Goal: Find specific page/section: Find specific page/section

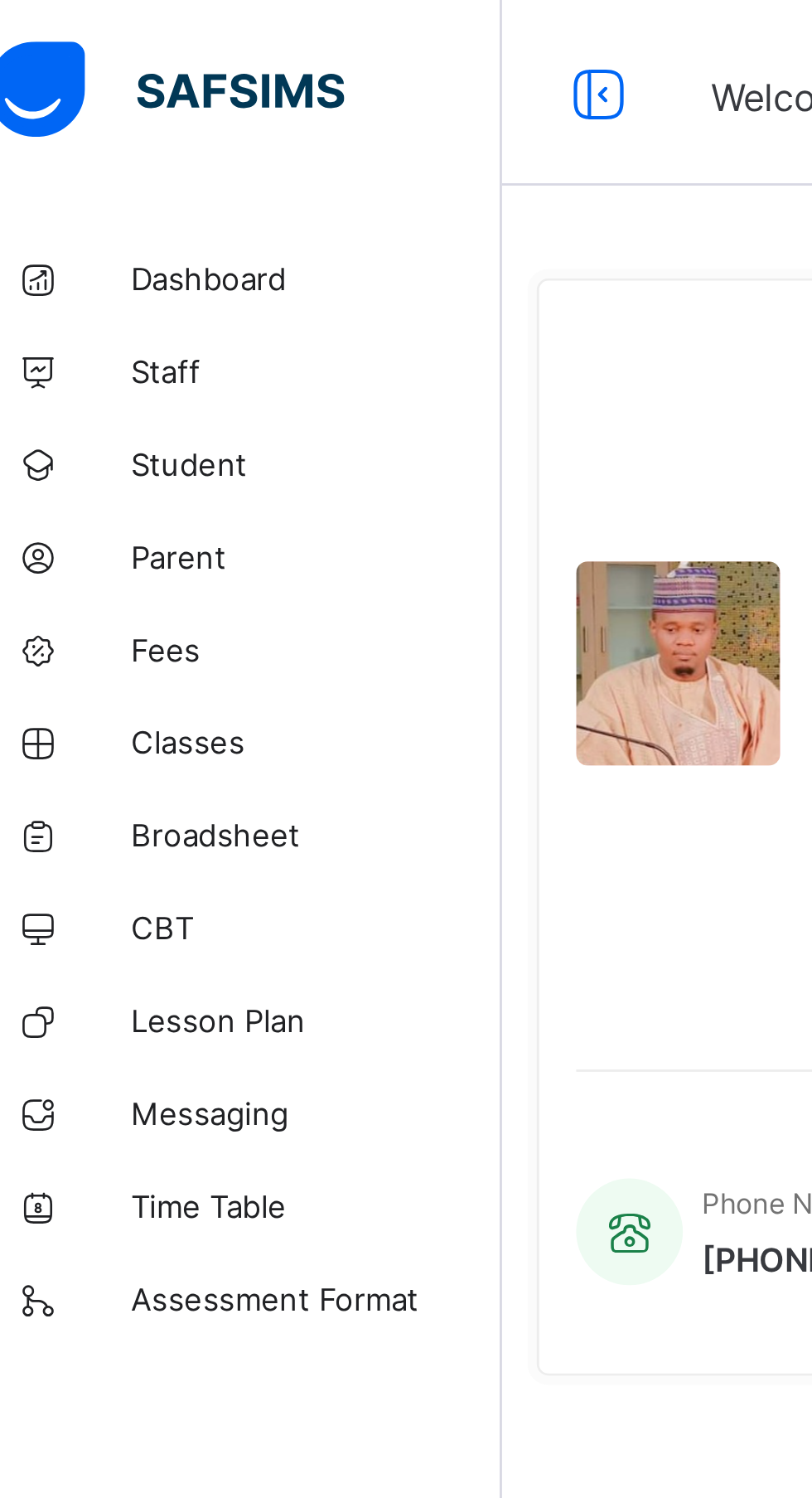
click at [109, 96] on span "Dashboard" at bounding box center [132, 99] width 132 height 13
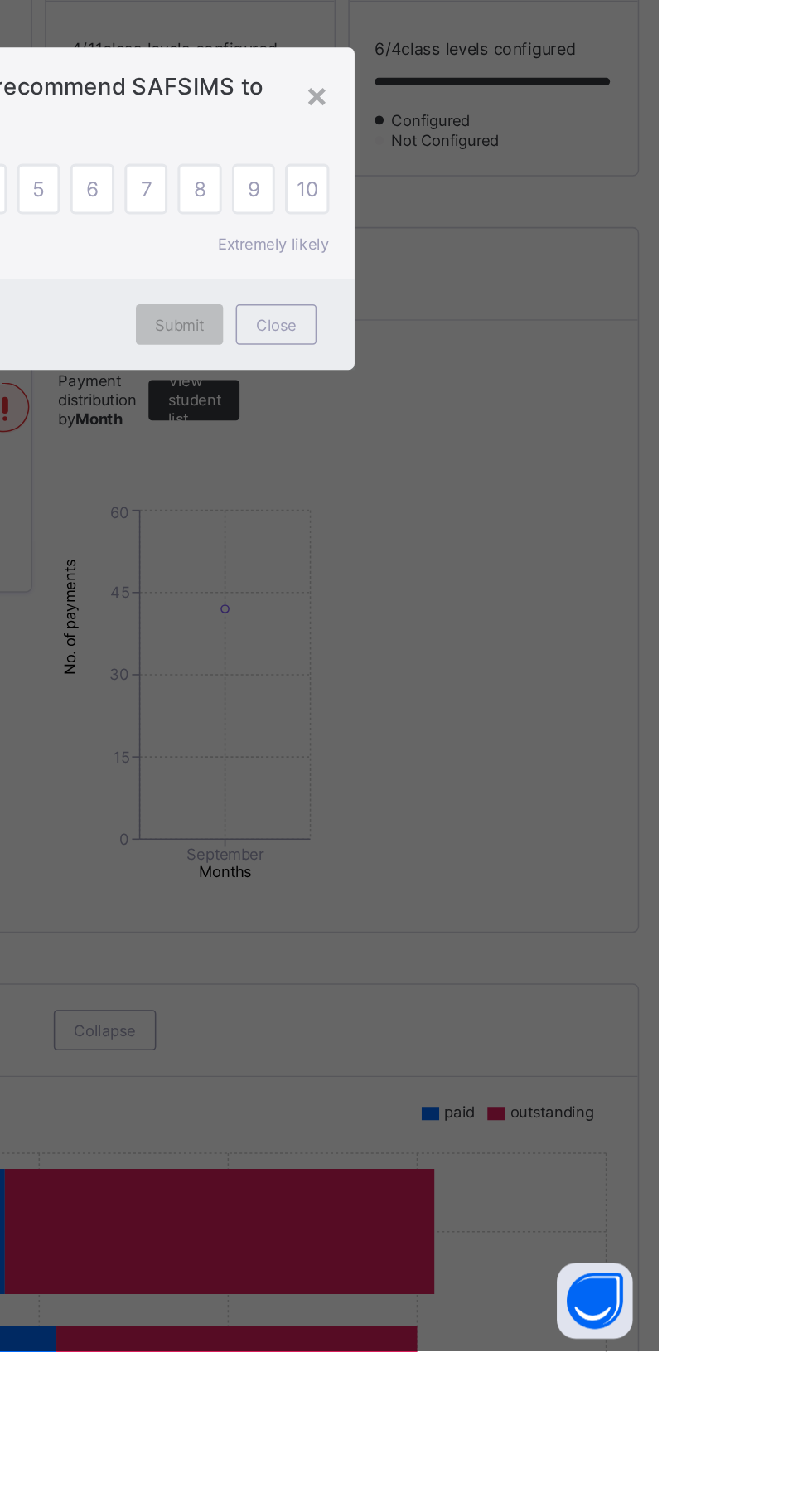
click at [597, 753] on div "10" at bounding box center [582, 736] width 29 height 33
click at [597, 688] on div "×" at bounding box center [589, 674] width 16 height 28
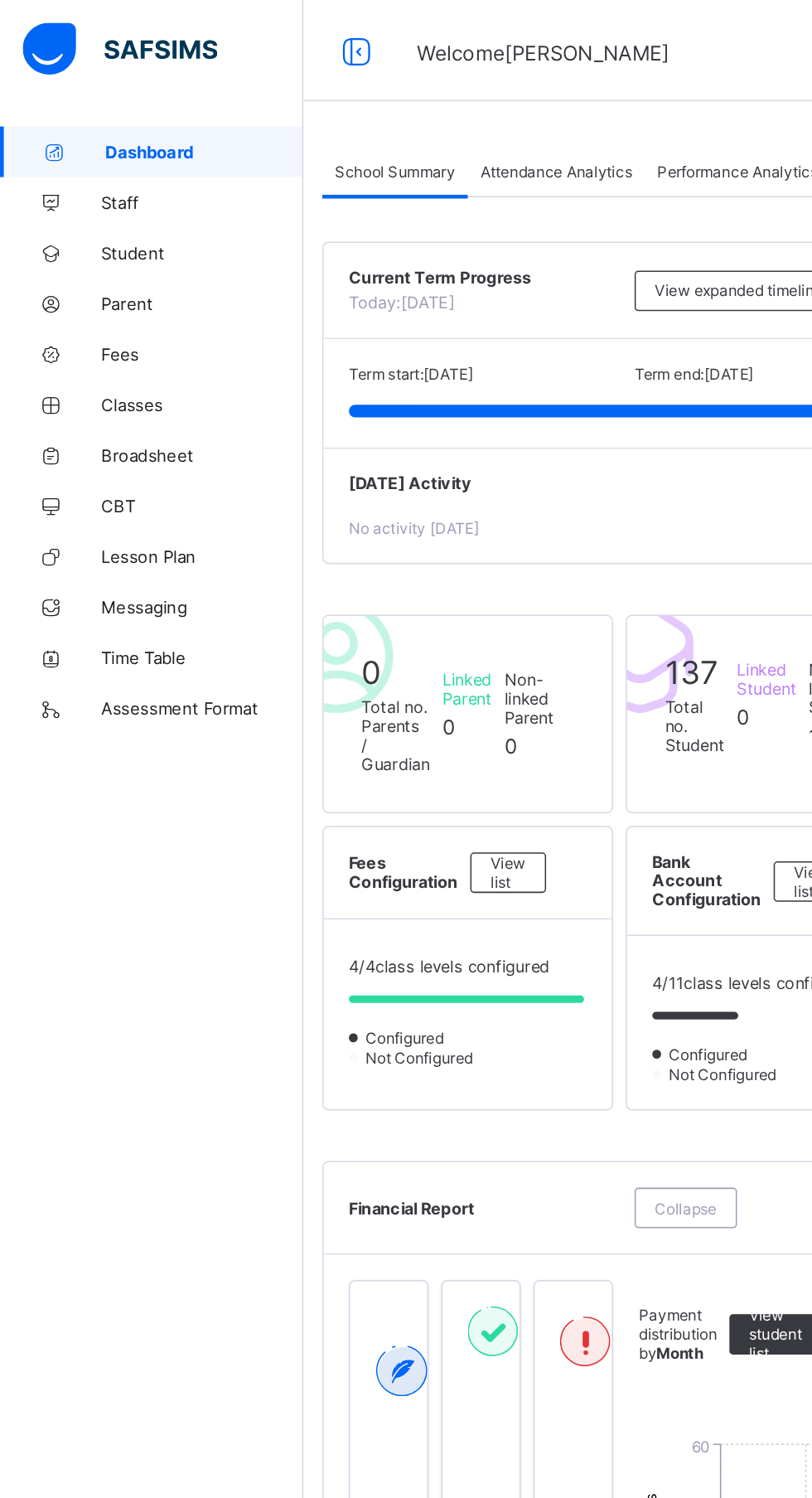
click at [366, 96] on div "Attendance Analytics" at bounding box center [364, 112] width 116 height 33
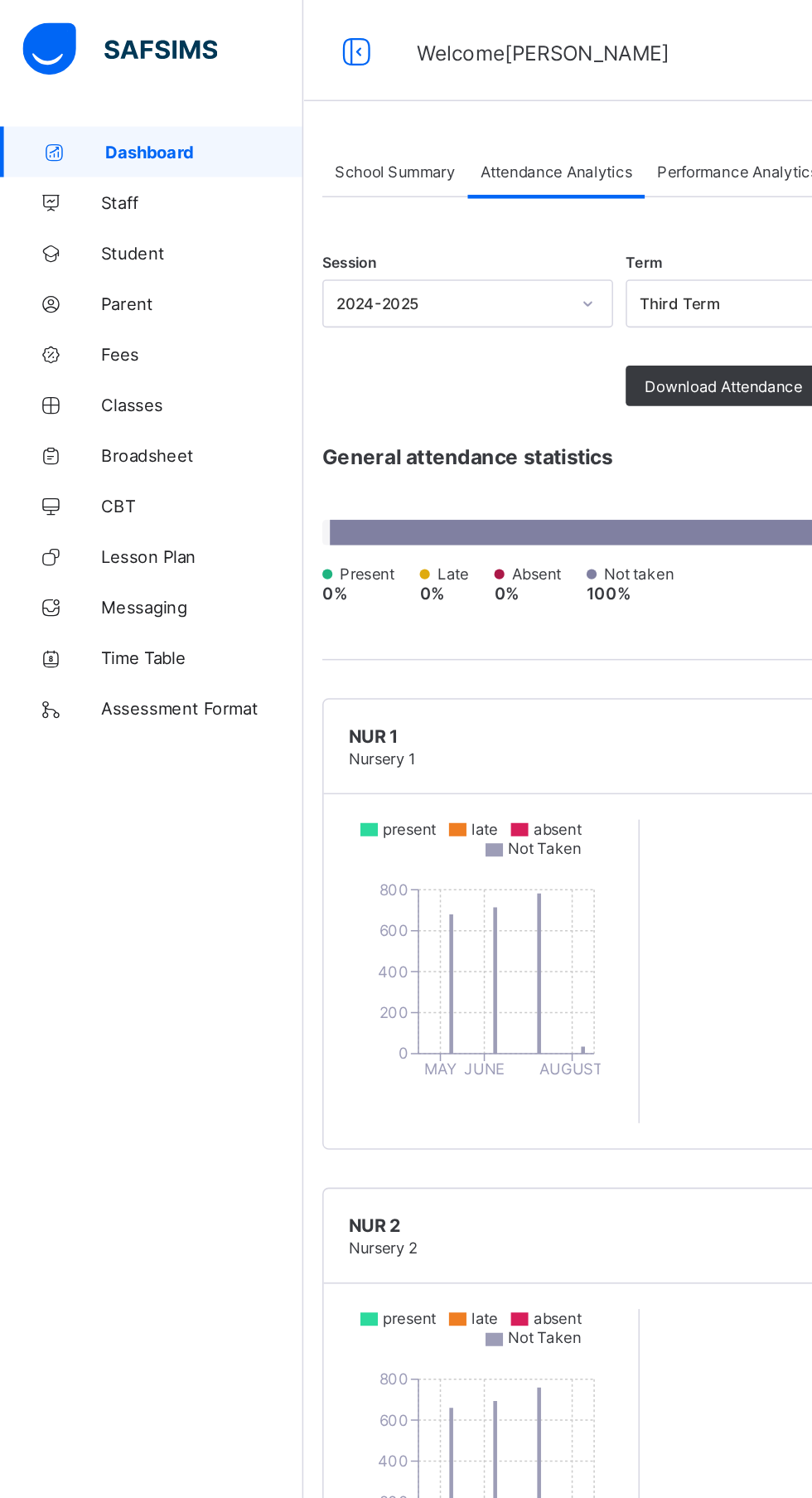
click at [475, 110] on span "Performance Analytics" at bounding box center [484, 112] width 105 height 12
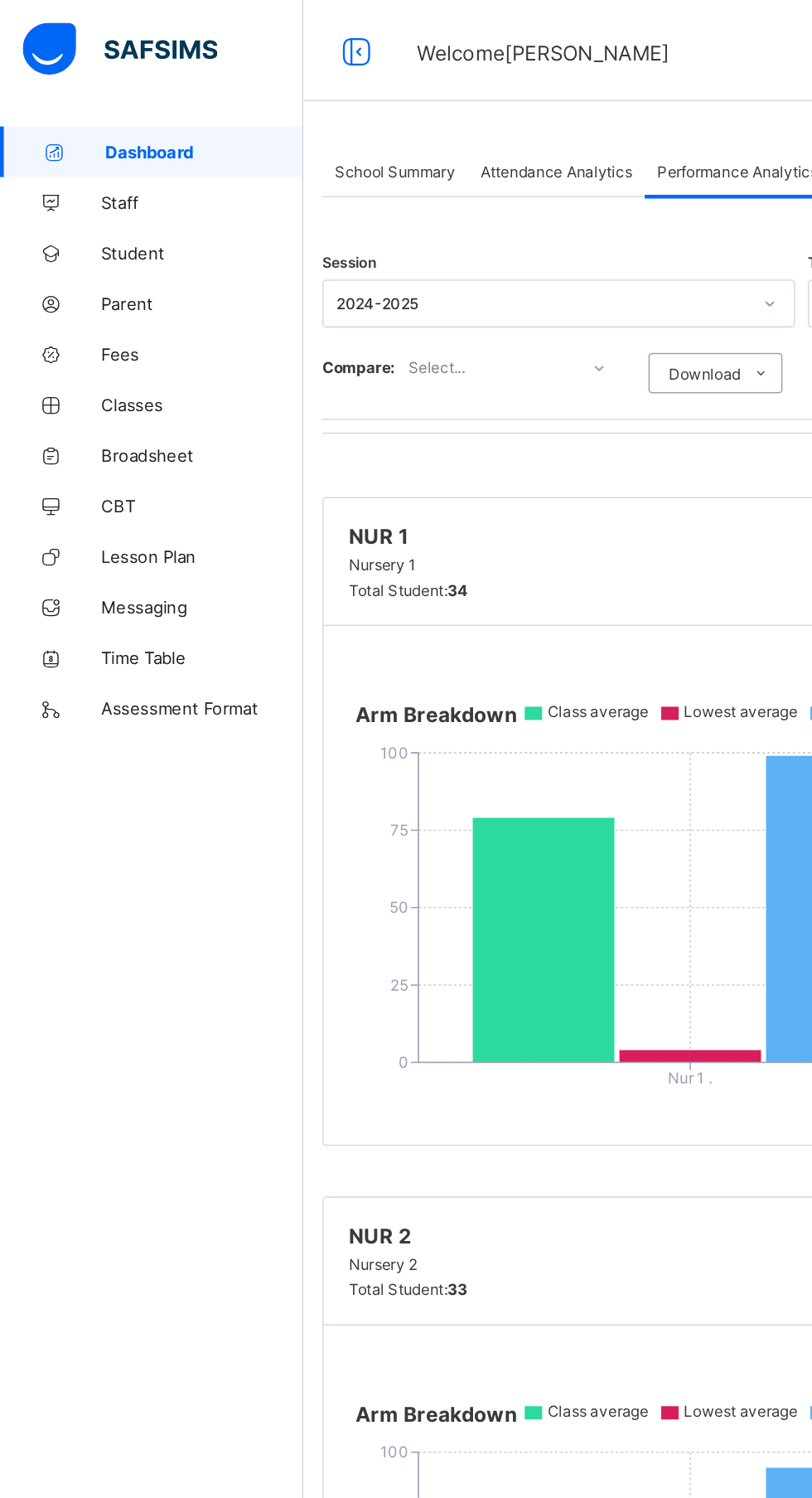
click at [106, 297] on span "Broadsheet" at bounding box center [132, 298] width 132 height 13
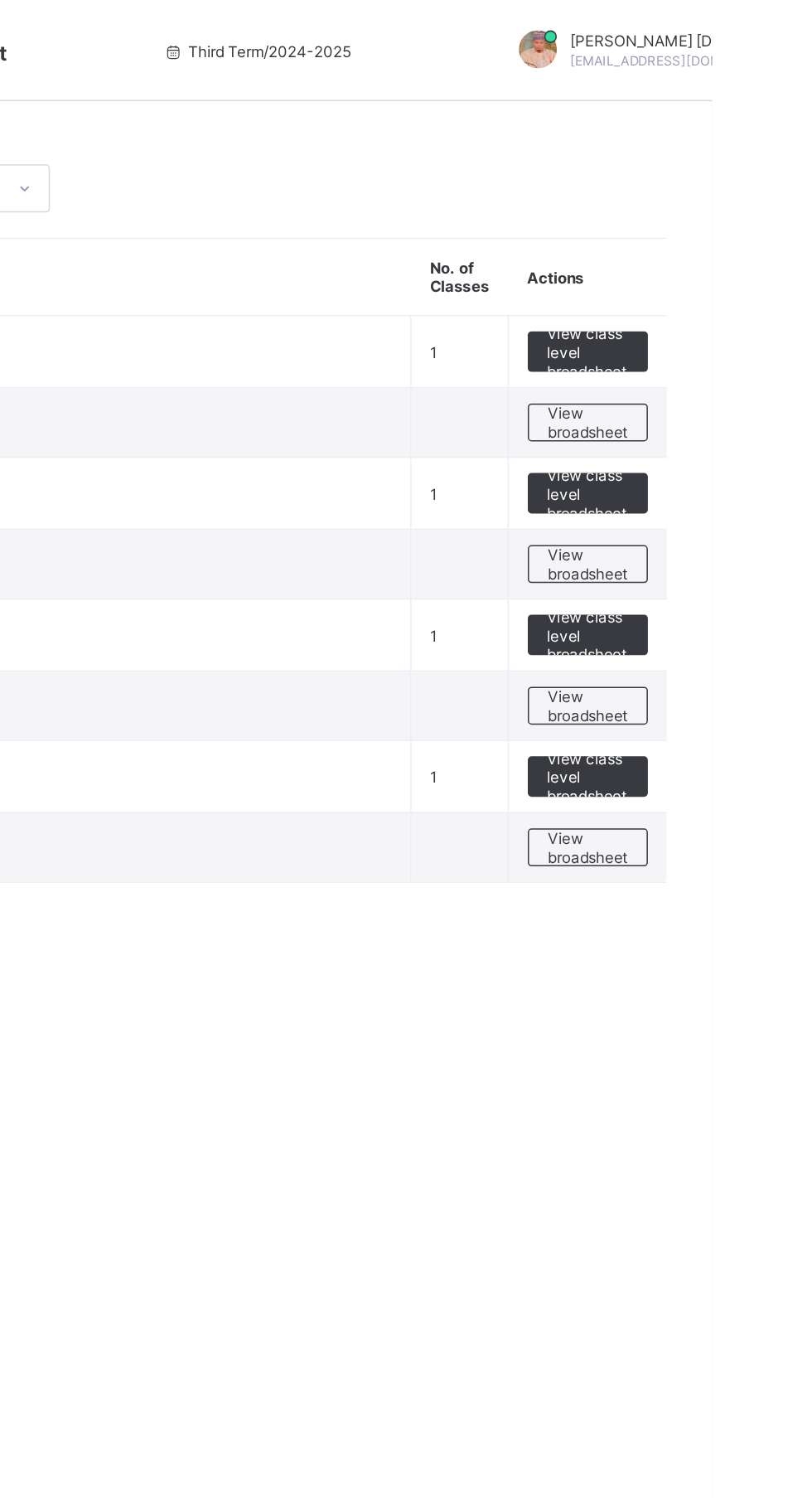
click at [753, 563] on span "View broadsheet" at bounding box center [731, 555] width 53 height 25
